Goal: Check status: Check status

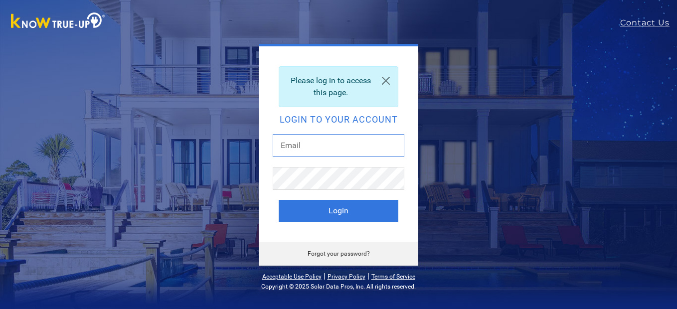
drag, startPoint x: 0, startPoint y: 0, endPoint x: 343, endPoint y: 151, distance: 374.4
click at [343, 151] on input "text" at bounding box center [339, 145] width 132 height 23
type input "[EMAIL_ADDRESS][DOMAIN_NAME]"
click at [279, 200] on button "Login" at bounding box center [339, 211] width 120 height 22
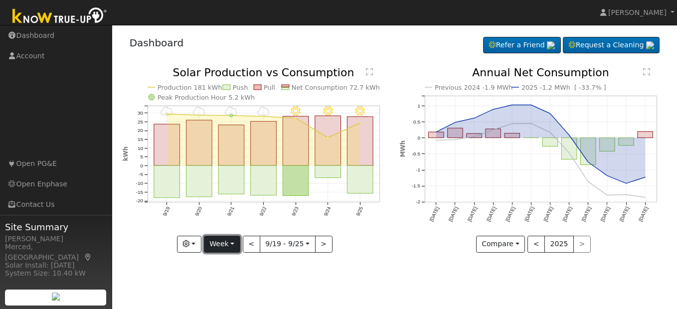
click at [227, 244] on button "Week" at bounding box center [222, 244] width 36 height 17
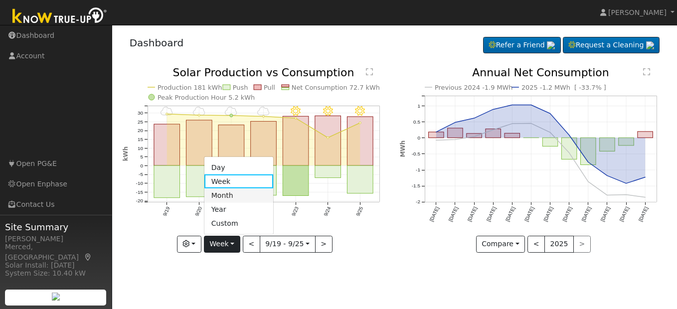
click at [232, 197] on link "Month" at bounding box center [238, 195] width 69 height 14
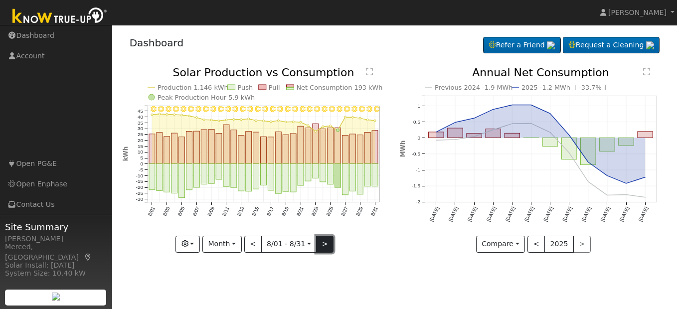
click at [325, 243] on button ">" at bounding box center [324, 244] width 17 height 17
type input "[DATE]"
click at [0, 0] on div at bounding box center [0, 0] width 0 height 0
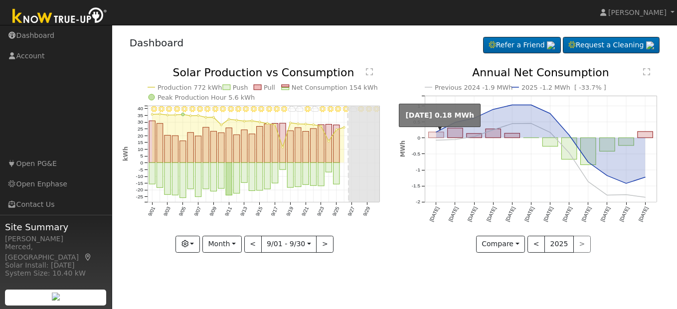
click at [433, 136] on rect "onclick=""" at bounding box center [436, 134] width 15 height 5
click at [0, 0] on div at bounding box center [0, 0] width 0 height 0
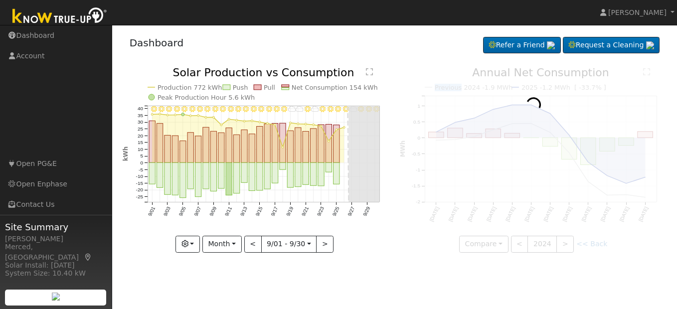
click at [433, 136] on div at bounding box center [533, 160] width 267 height 186
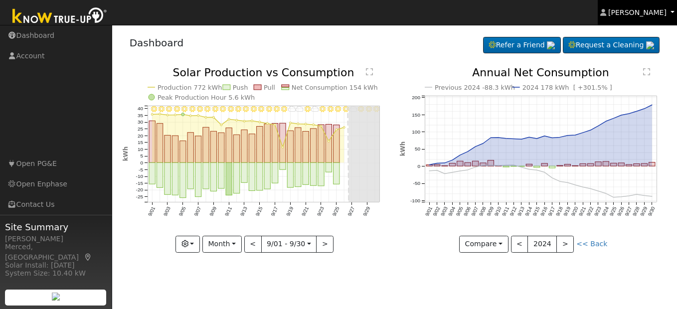
click at [647, 11] on span "[PERSON_NAME]" at bounding box center [637, 12] width 58 height 8
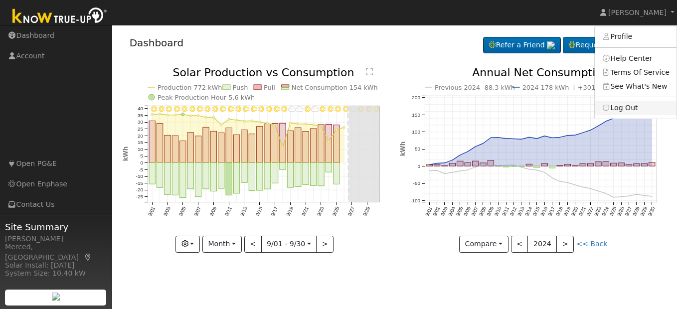
click at [636, 107] on link "Log Out" at bounding box center [636, 108] width 82 height 14
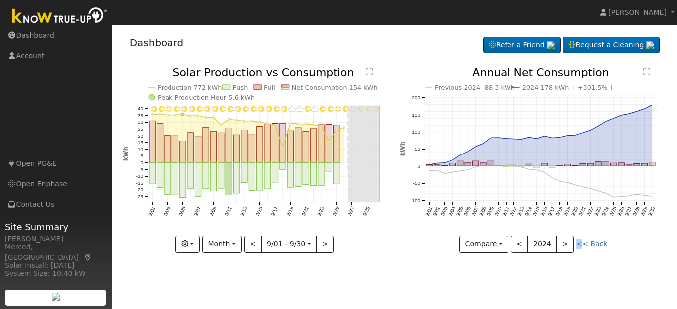
click at [636, 107] on icon "Previous 2024 -88.3 kWh 2024 178 kWh [ +301.5% ] 9/01 9/02 9/03 9/04 9/05 9/06 …" at bounding box center [533, 156] width 267 height 179
